Goal: Information Seeking & Learning: Learn about a topic

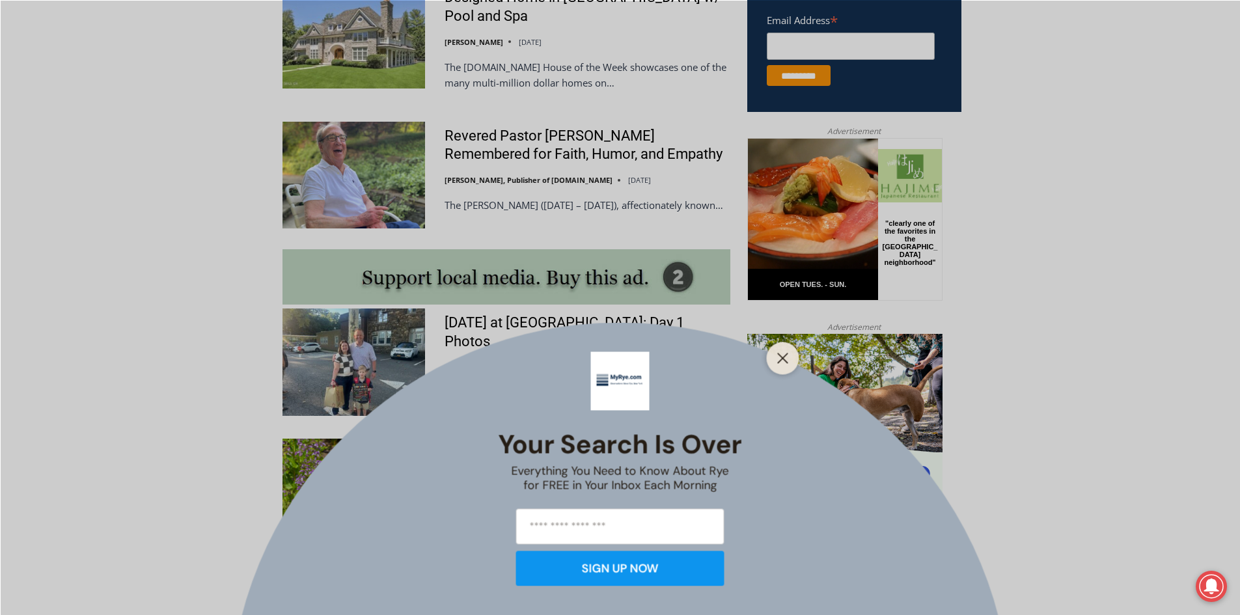
scroll to position [1172, 0]
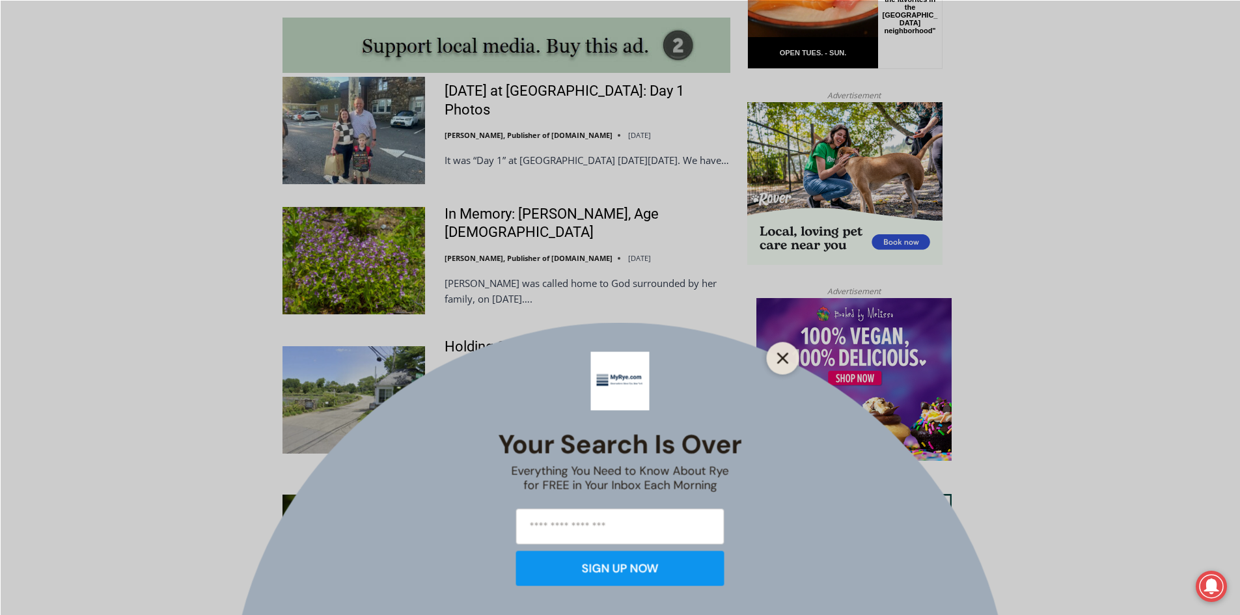
click at [777, 363] on icon "Close" at bounding box center [783, 358] width 12 height 12
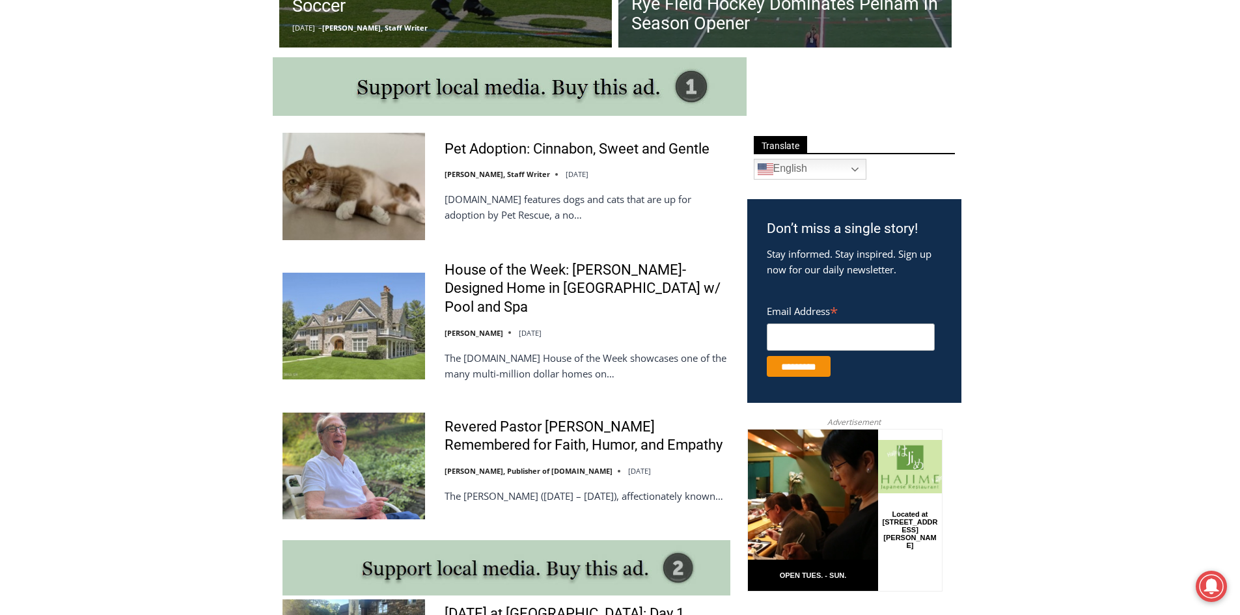
scroll to position [260, 0]
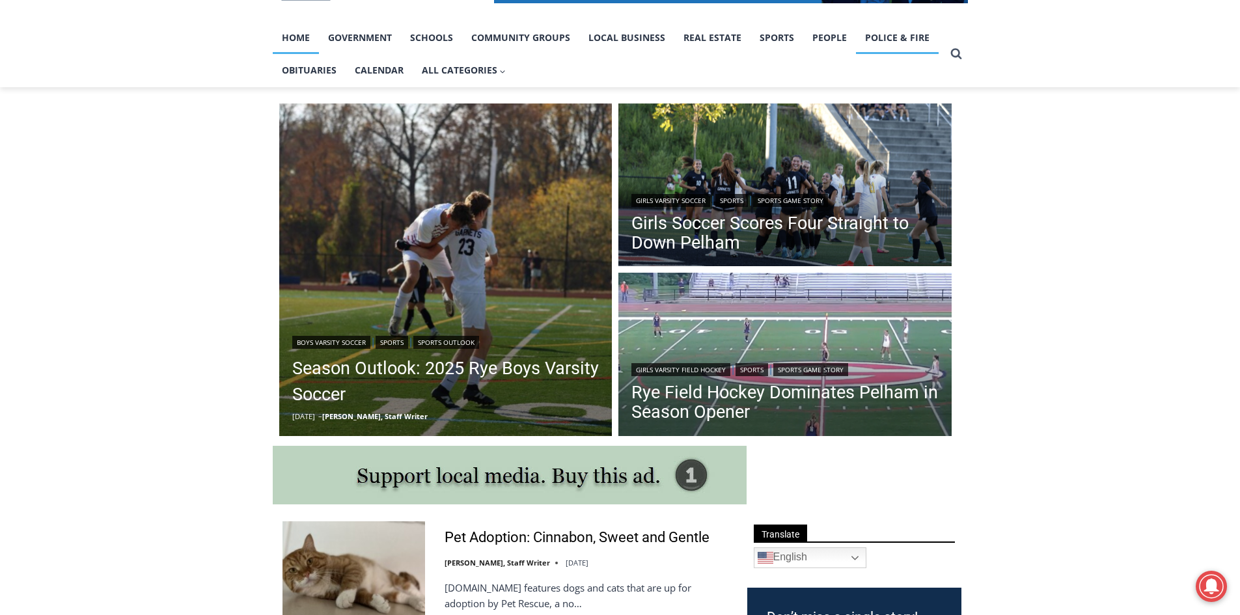
click at [870, 42] on link "Police & Fire" at bounding box center [897, 37] width 83 height 33
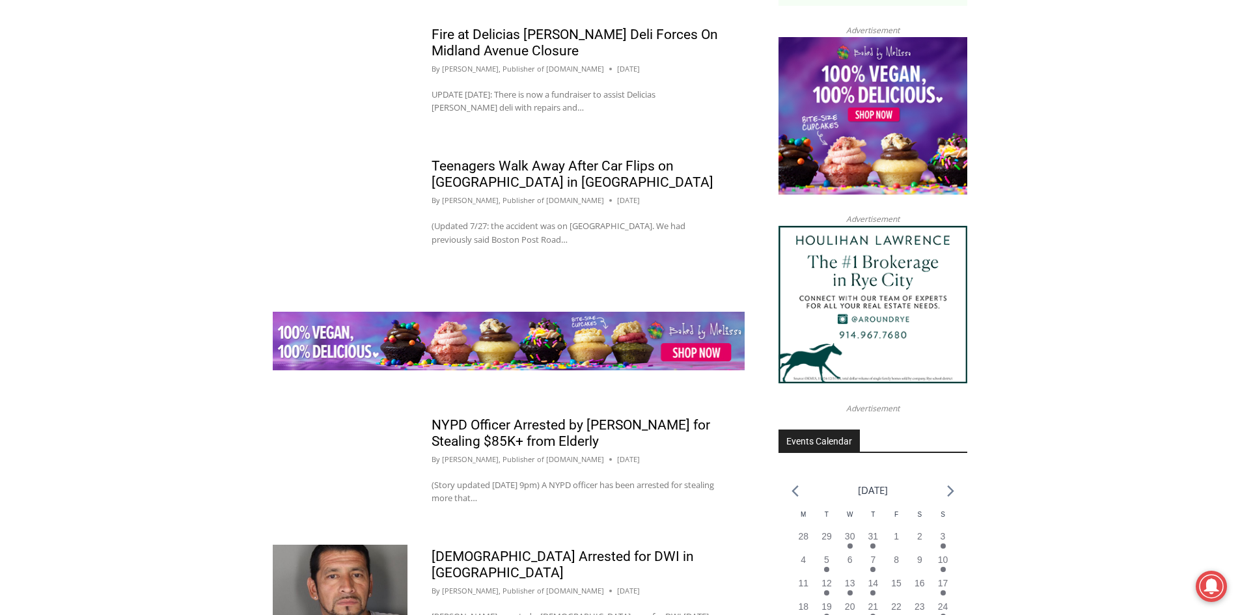
scroll to position [1432, 0]
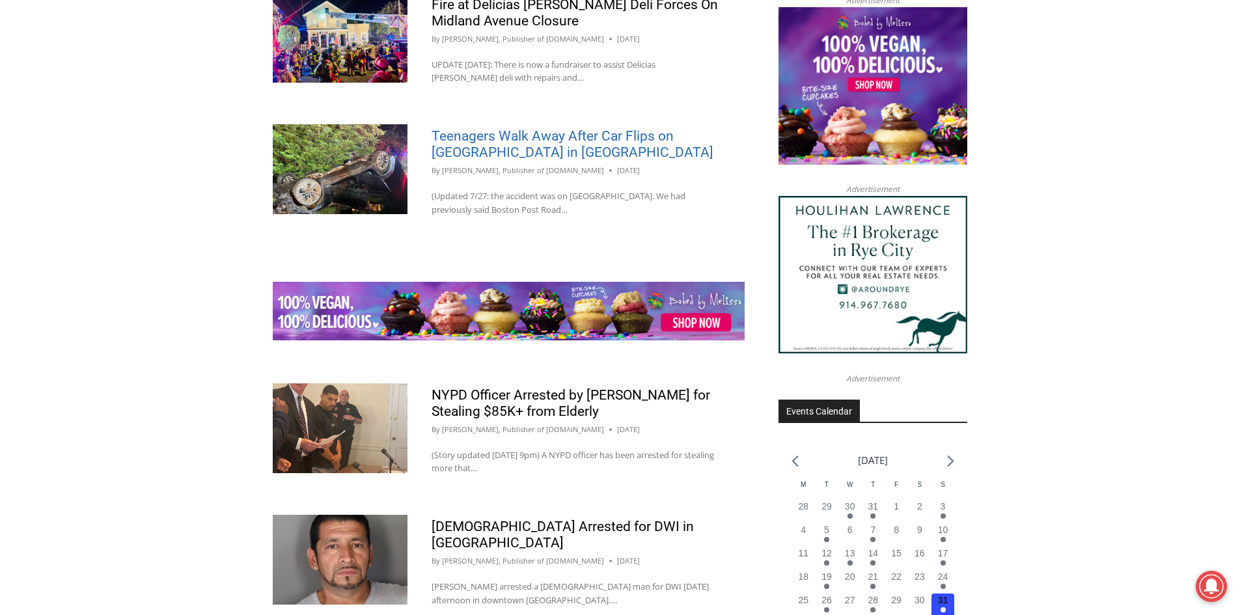
click at [534, 160] on link "Teenagers Walk Away After Car Flips on [GEOGRAPHIC_DATA] in [GEOGRAPHIC_DATA]" at bounding box center [573, 144] width 282 height 32
click at [525, 160] on link "Teenagers Walk Away After Car Flips on [GEOGRAPHIC_DATA] in [GEOGRAPHIC_DATA]" at bounding box center [573, 144] width 282 height 32
click at [536, 160] on link "Teenagers Walk Away After Car Flips on [GEOGRAPHIC_DATA] in [GEOGRAPHIC_DATA]" at bounding box center [573, 144] width 282 height 32
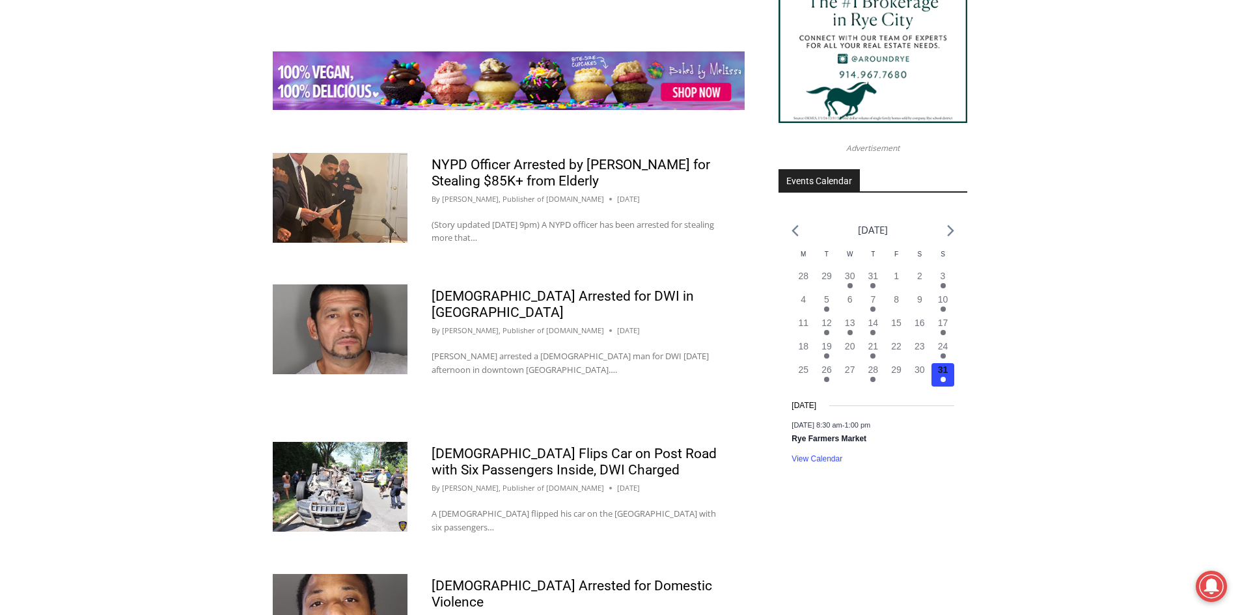
scroll to position [1692, 0]
